Goal: Task Accomplishment & Management: Manage account settings

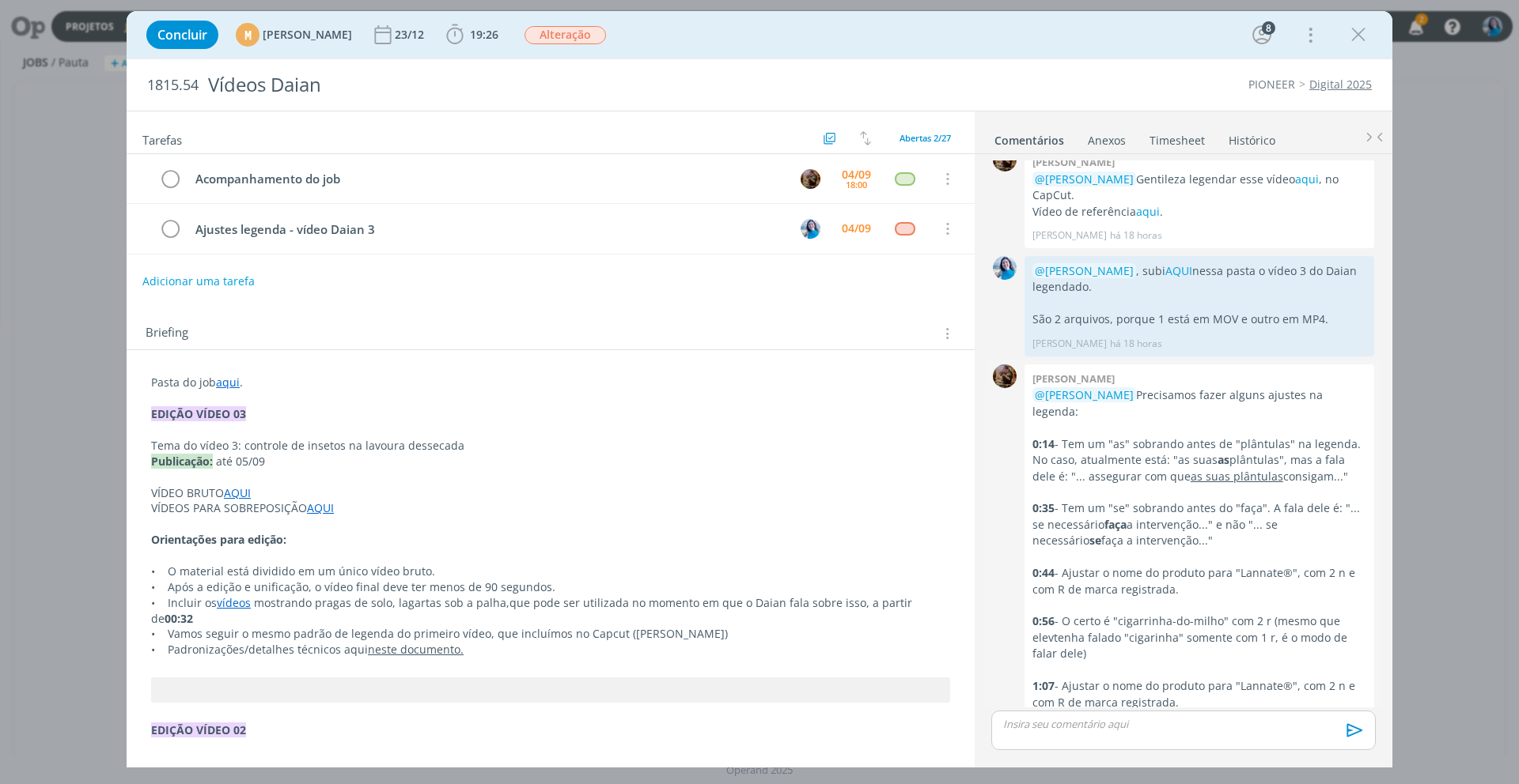
scroll to position [1668, 0]
click at [498, 39] on span "19:26" at bounding box center [485, 35] width 29 height 15
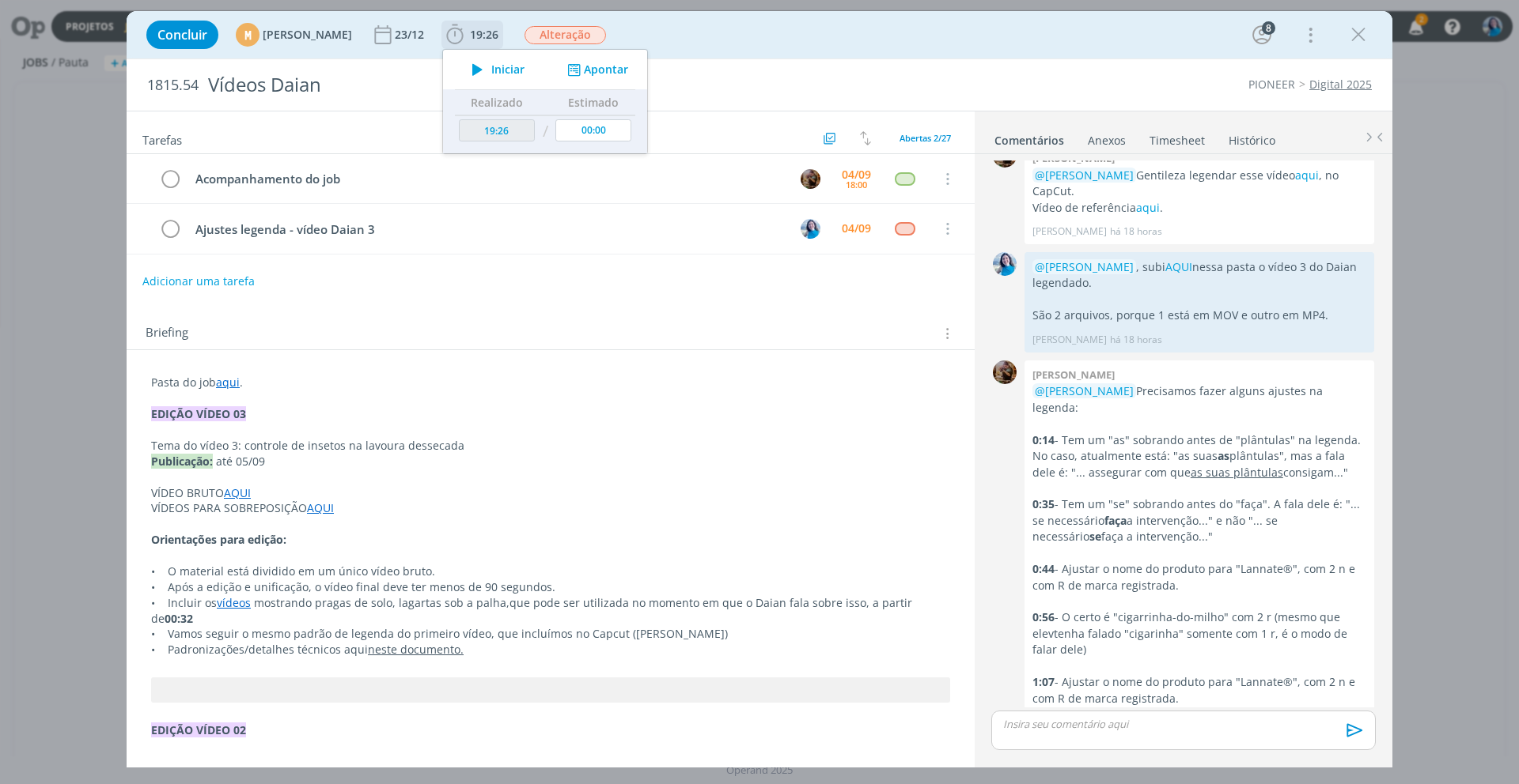
click at [491, 63] on icon "dialog" at bounding box center [477, 69] width 28 height 20
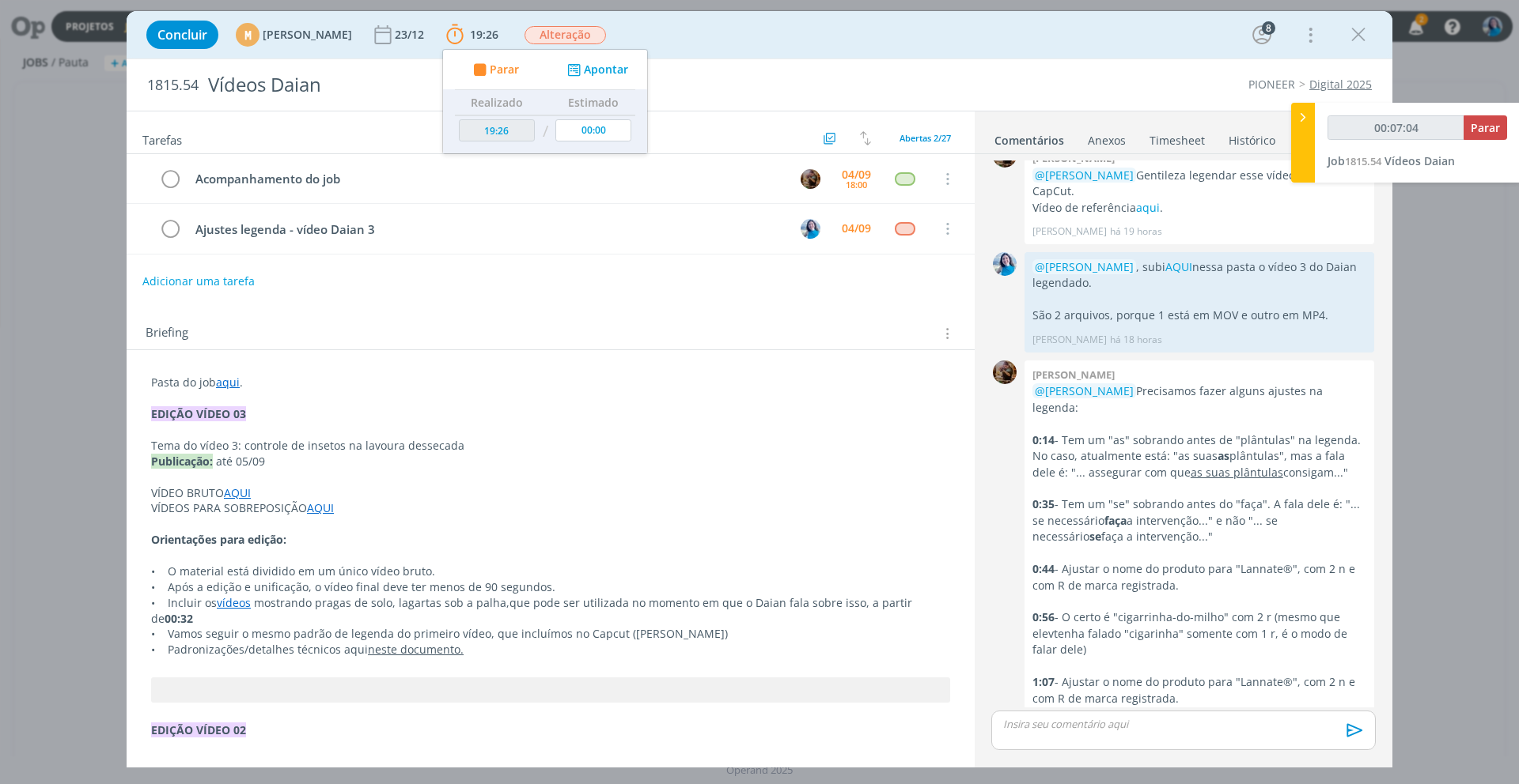
type input "00:07:05"
click at [1307, 115] on icon at bounding box center [1303, 118] width 16 height 17
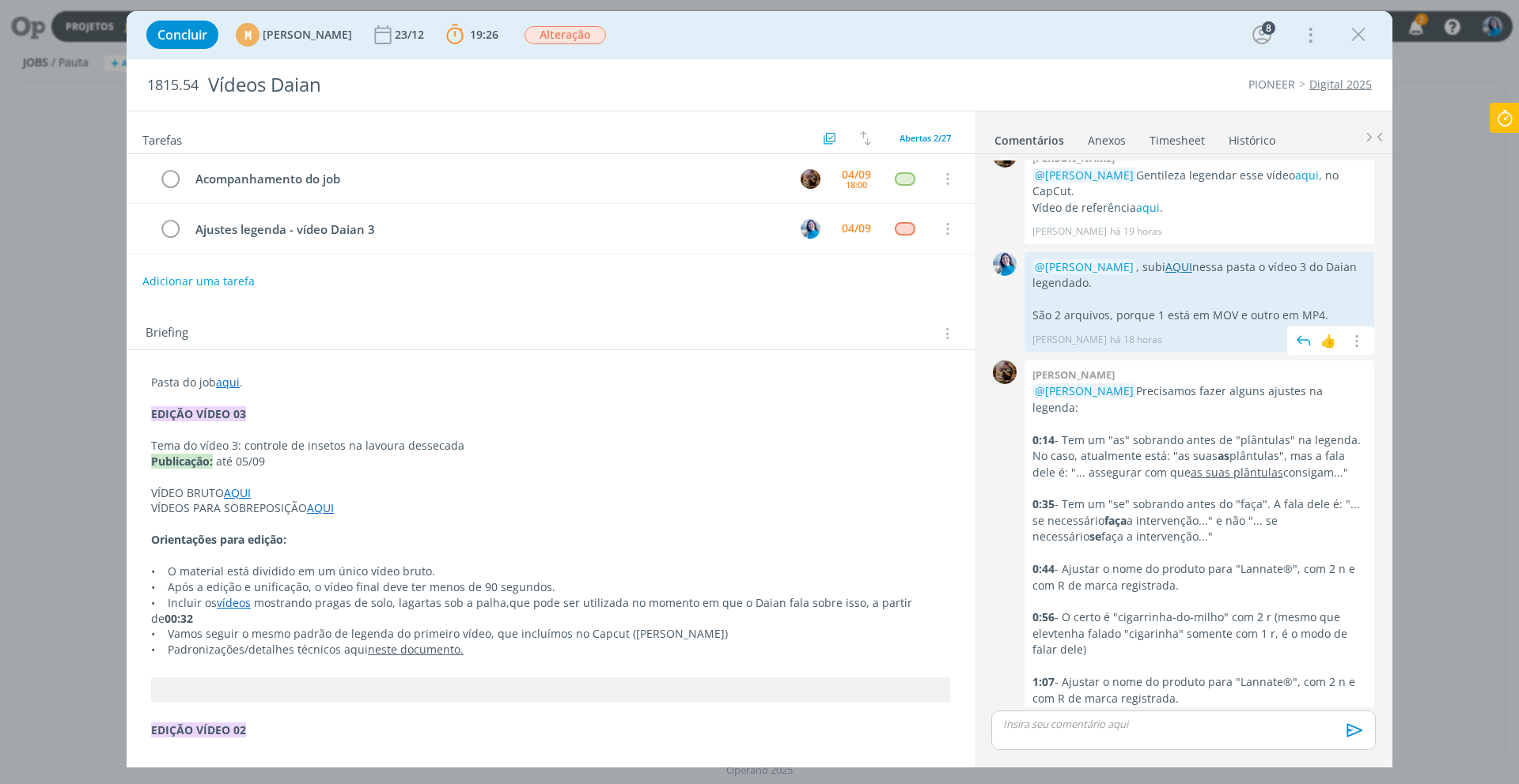
click at [1190, 259] on link "AQUI" at bounding box center [1178, 267] width 27 height 15
click at [1167, 724] on p "dialog" at bounding box center [1184, 724] width 359 height 14
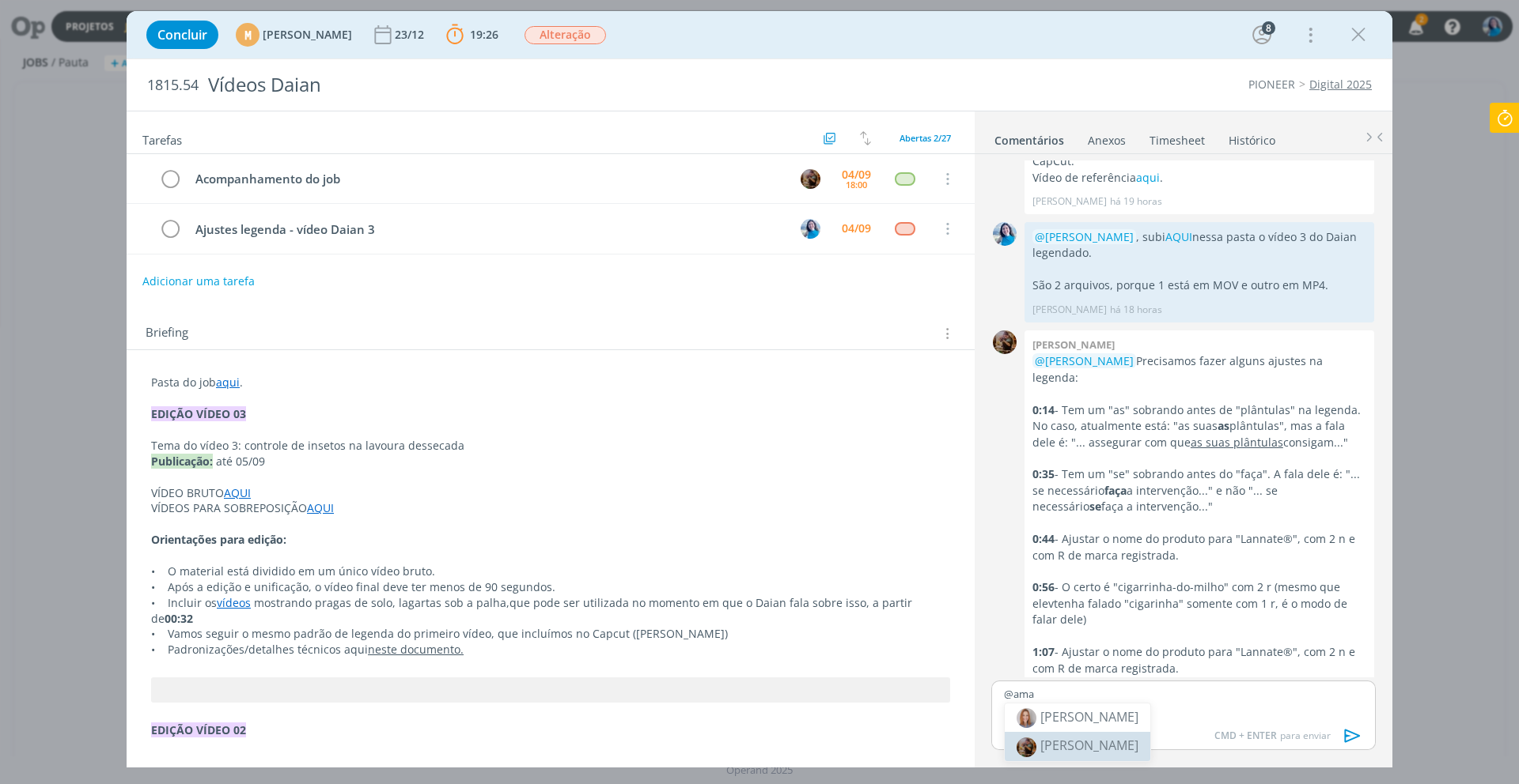
click at [1137, 750] on span "[PERSON_NAME]" at bounding box center [1089, 745] width 98 height 18
click at [1200, 696] on p "﻿ @ Amanda Rodrigues ﻿ , vídeo ajustado AQUI nessa pasta." at bounding box center [1184, 693] width 359 height 14
click at [1078, 739] on icon "dialog" at bounding box center [1077, 737] width 5 height 5
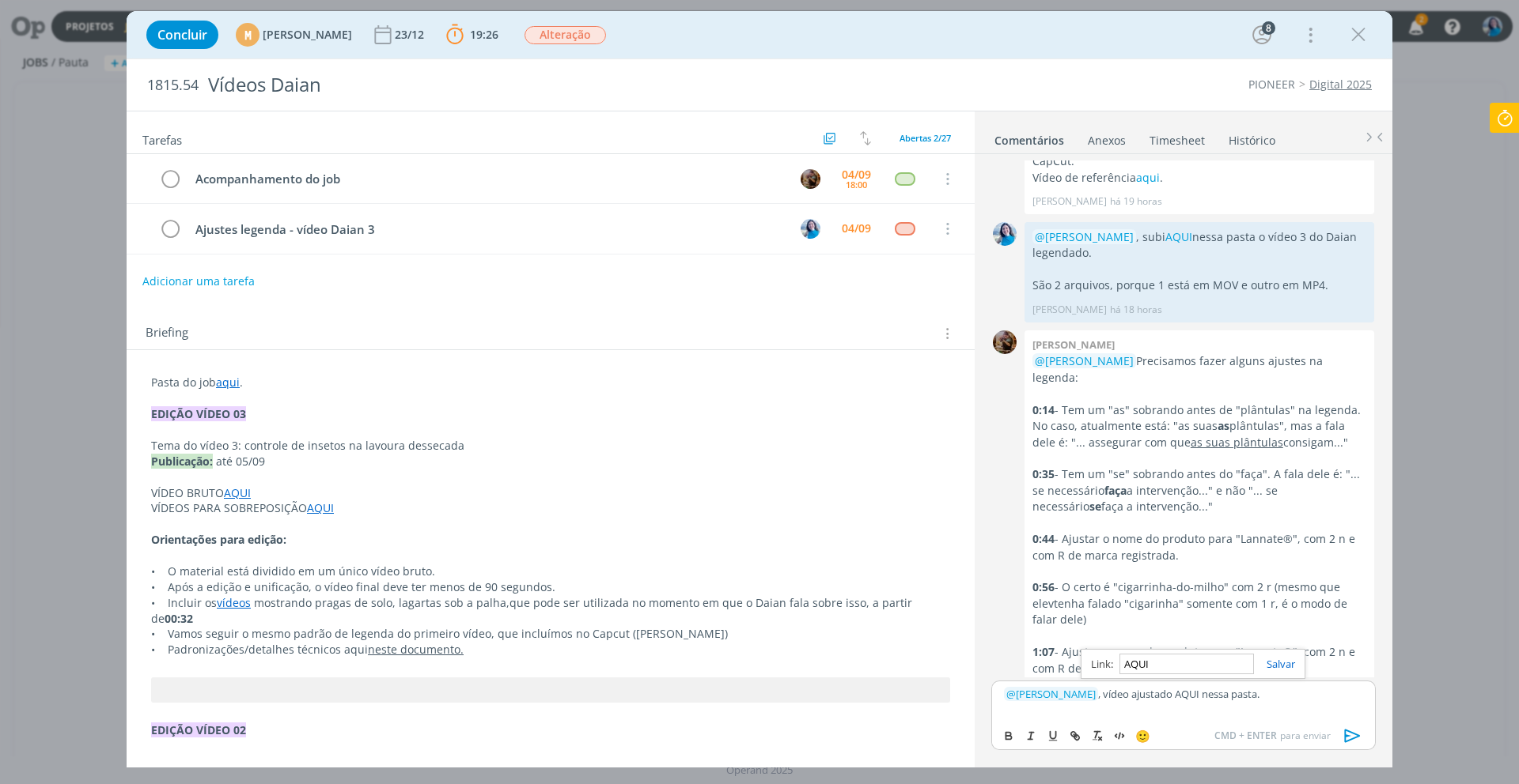
paste input "https://sobeae.sharepoint.com/:f:/s/SOBEAE/EvoFSemoTqhLhCXMbecWCMQBVC8rbyNHbYmk…"
type input "https://sobeae.sharepoint.com/:f:/s/SOBEAE/EvoFSemoTqhLhCXMbecWCMQBVC8rbyNHbYmk…"
click at [1285, 665] on link "dialog" at bounding box center [1274, 664] width 42 height 14
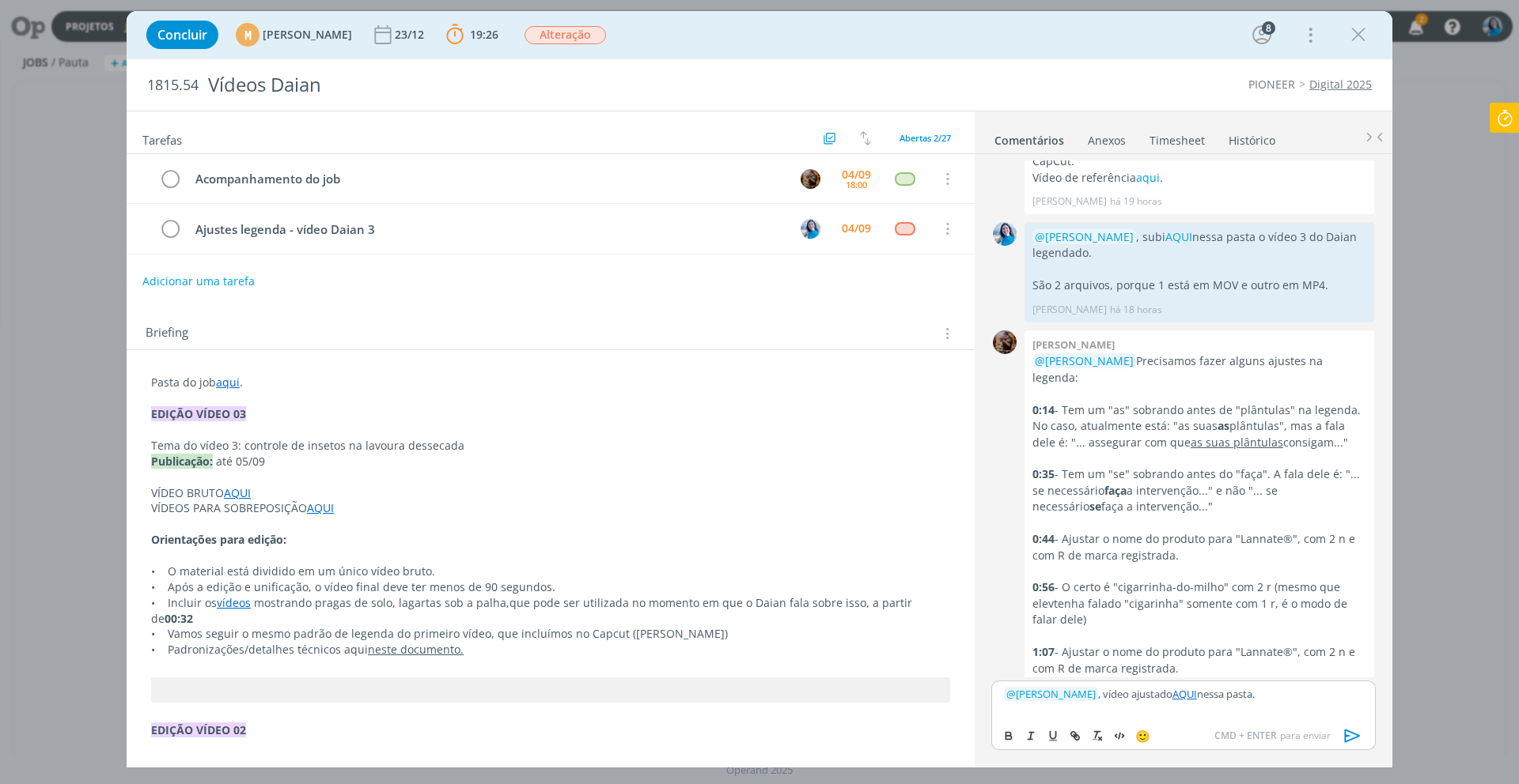
click at [1294, 692] on p "﻿ @ Amanda Rodrigues ﻿ , vídeo ajustado AQUI nessa pasta." at bounding box center [1184, 693] width 359 height 14
click at [1350, 736] on icon "dialog" at bounding box center [1352, 737] width 16 height 14
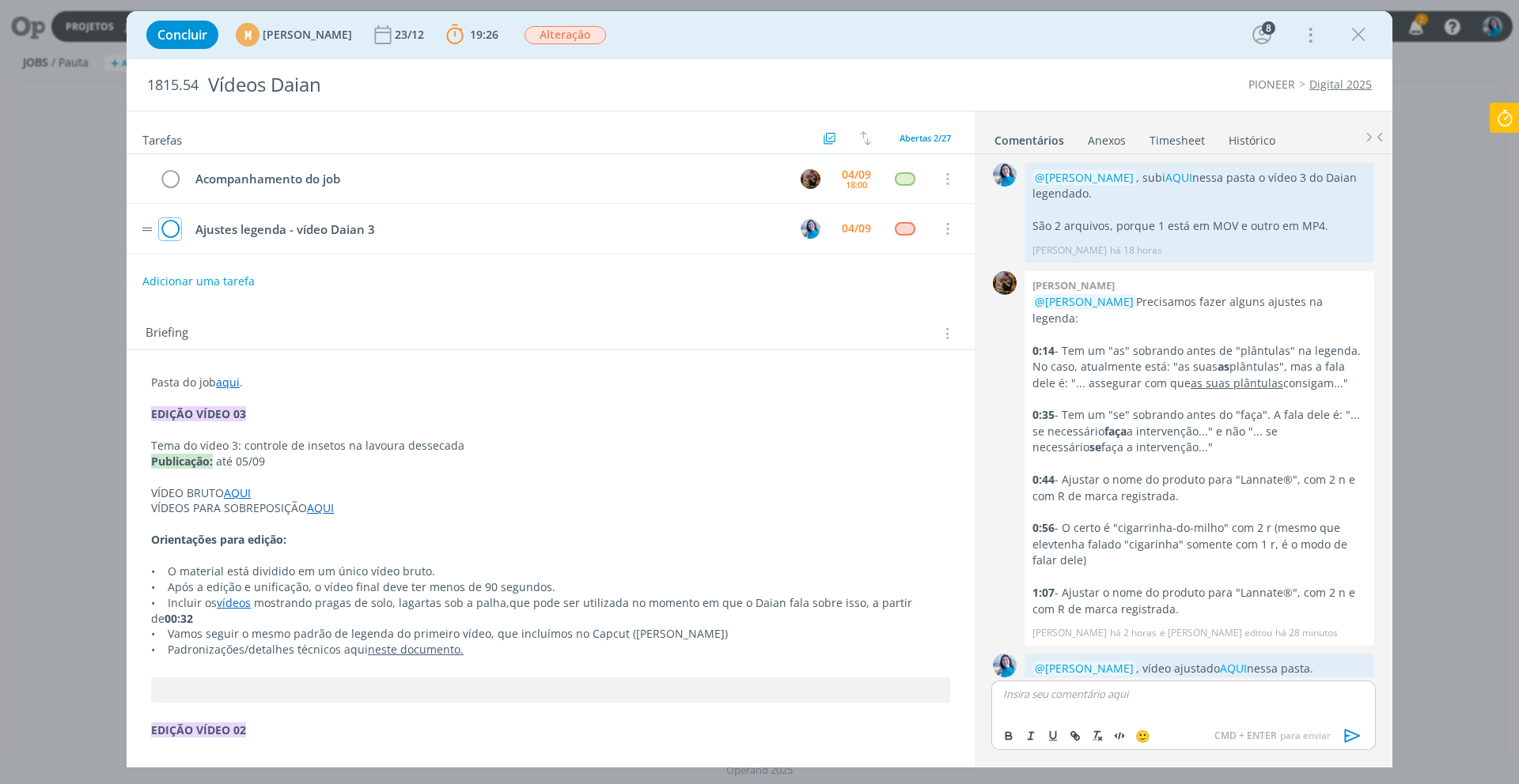
click at [170, 234] on icon "dialog" at bounding box center [170, 229] width 22 height 24
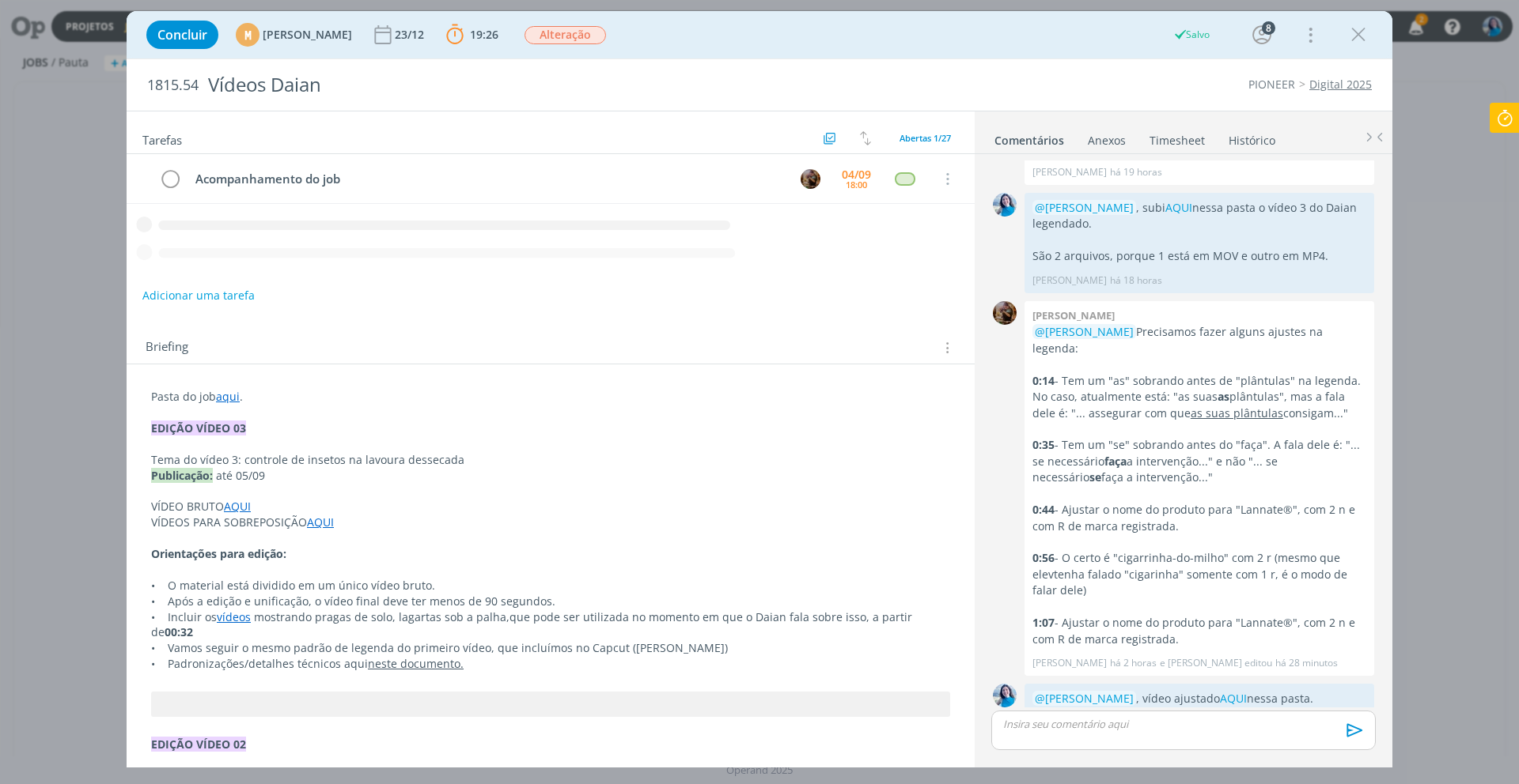
click at [1501, 120] on icon at bounding box center [1505, 118] width 29 height 30
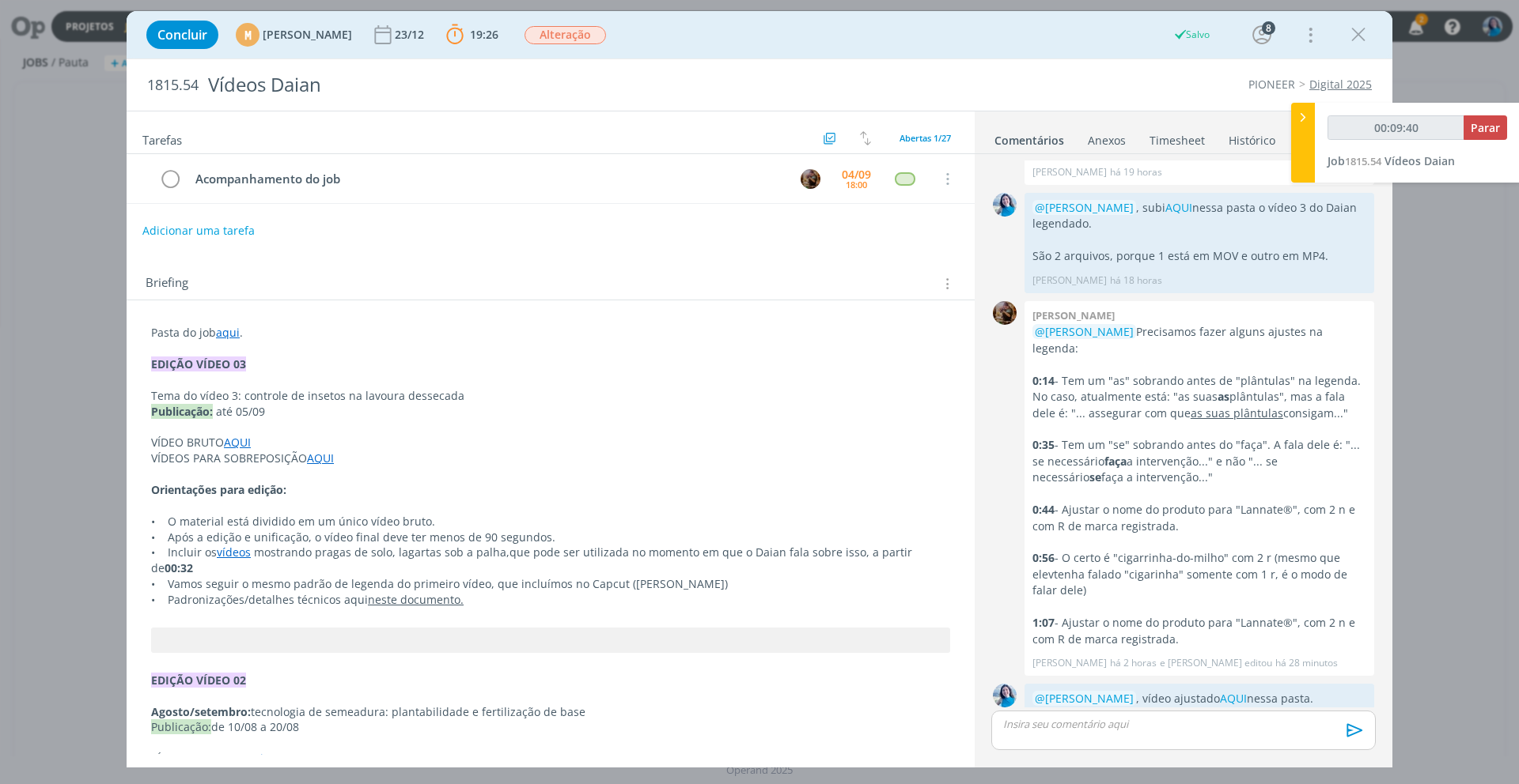
type input "00:09:41"
click at [1483, 130] on span "Parar" at bounding box center [1485, 128] width 30 height 15
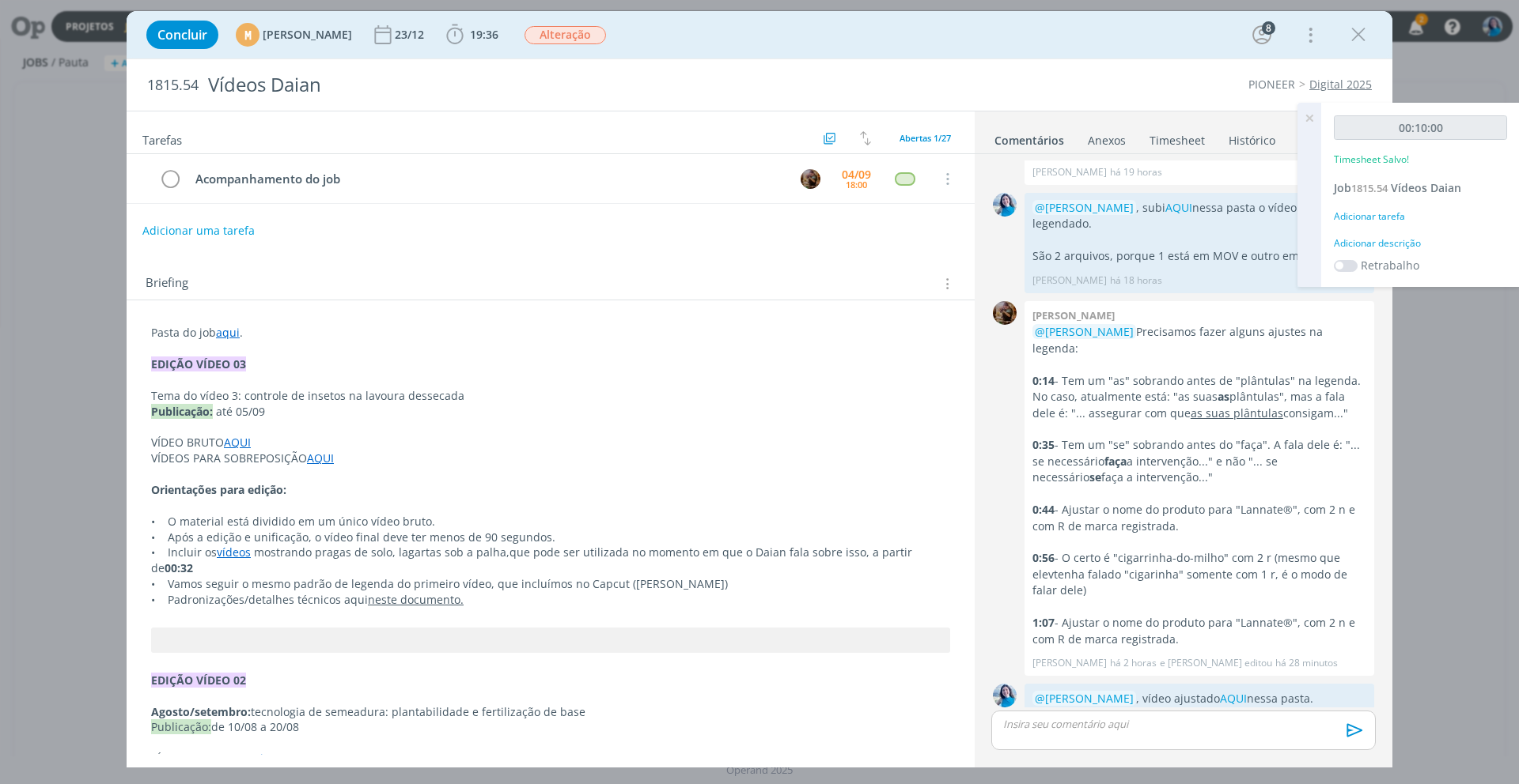
click at [1394, 246] on div "Adicionar descrição" at bounding box center [1420, 243] width 173 height 14
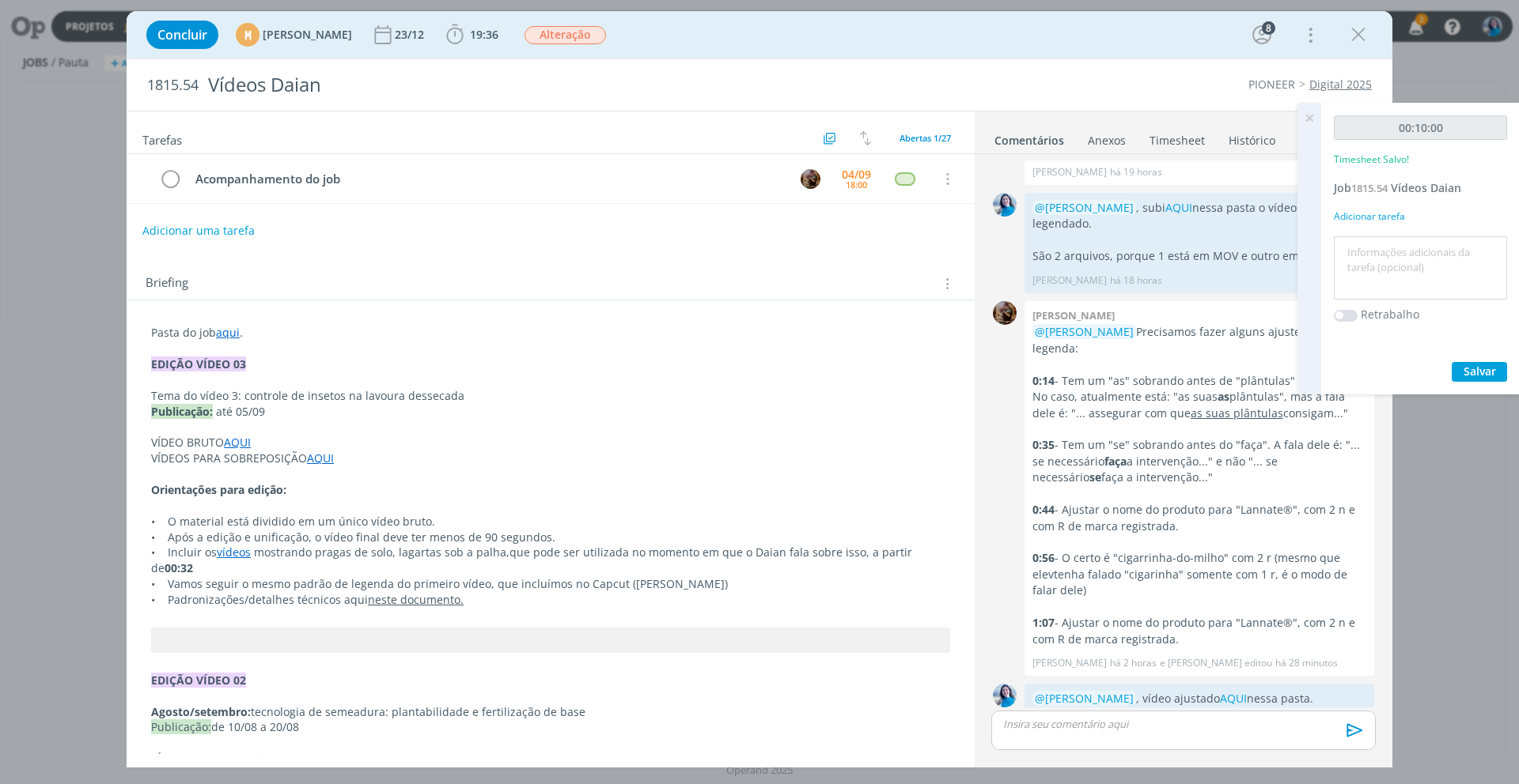
click at [1394, 246] on textarea at bounding box center [1420, 268] width 165 height 56
type textarea "ajuste da legenda"
click at [1475, 374] on span "Salvar" at bounding box center [1479, 372] width 32 height 15
click at [1311, 123] on icon at bounding box center [1310, 118] width 29 height 30
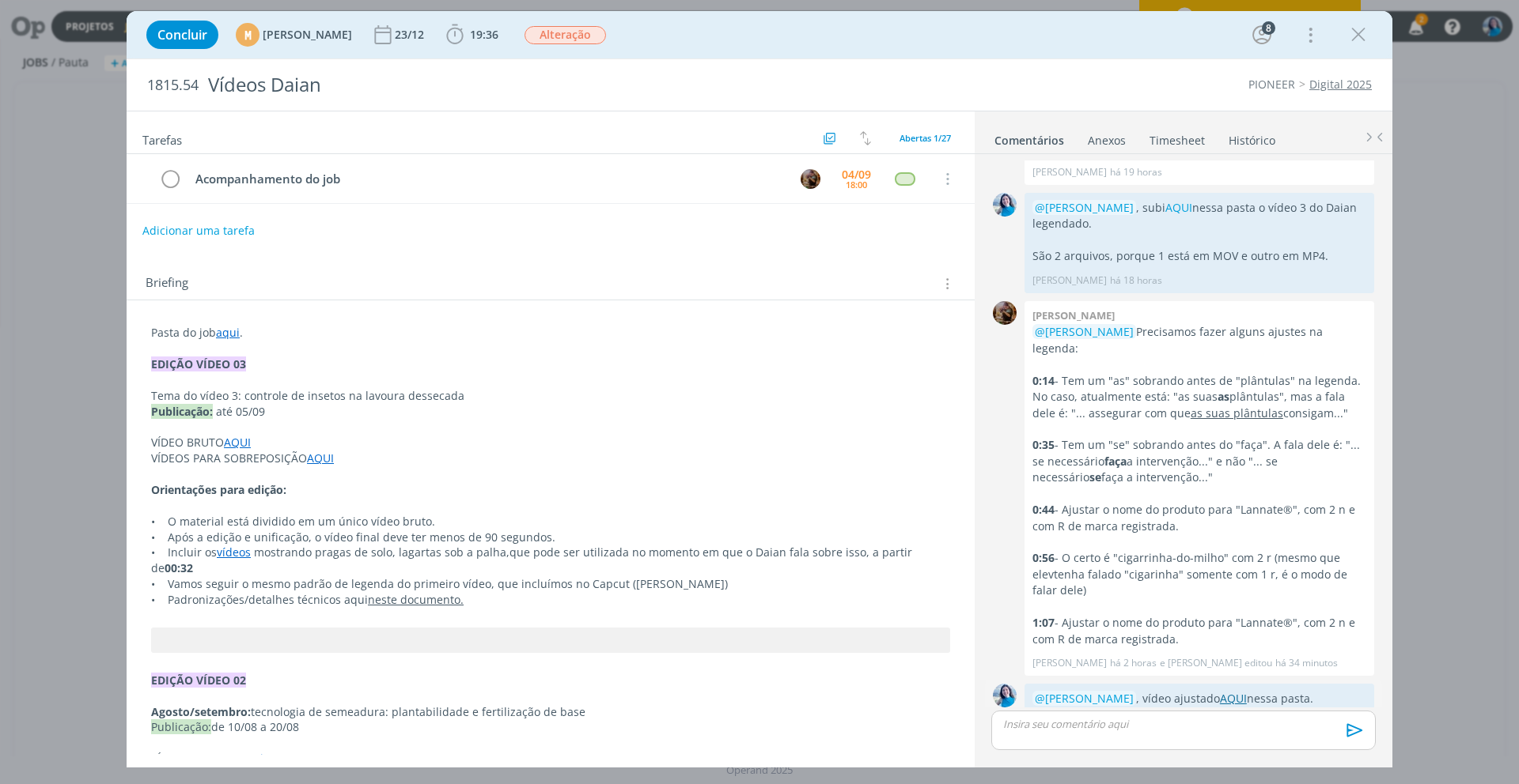
click at [1247, 691] on link "AQUI" at bounding box center [1233, 698] width 27 height 15
click at [1243, 691] on link "AQUI" at bounding box center [1233, 698] width 27 height 15
click at [1189, 200] on link "AQUI" at bounding box center [1178, 207] width 27 height 15
click at [1244, 691] on link "AQUI" at bounding box center [1233, 698] width 27 height 15
